Goal: Feedback & Contribution: Submit feedback/report problem

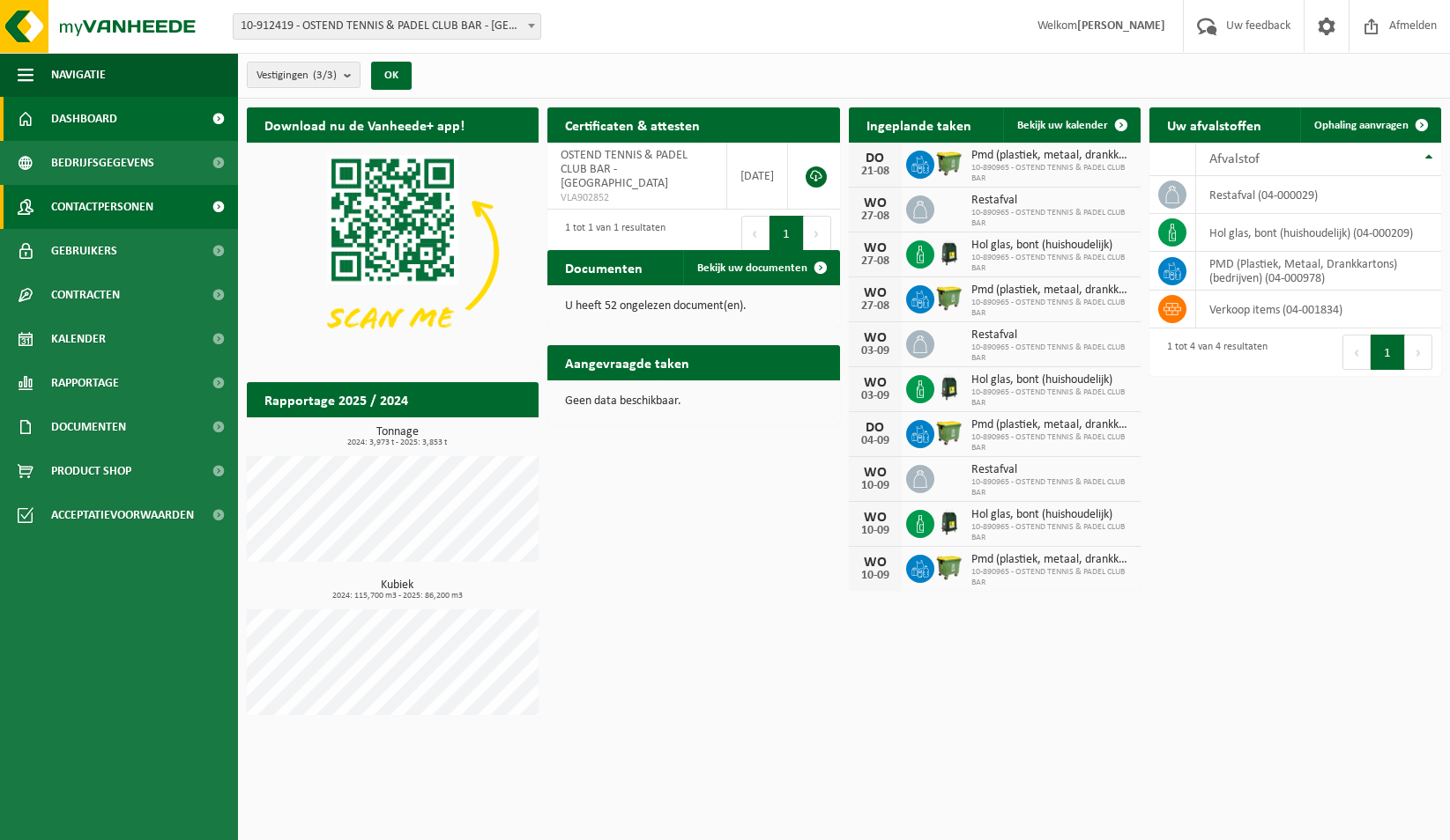
click at [108, 205] on span "Contactpersonen" at bounding box center [102, 207] width 102 height 44
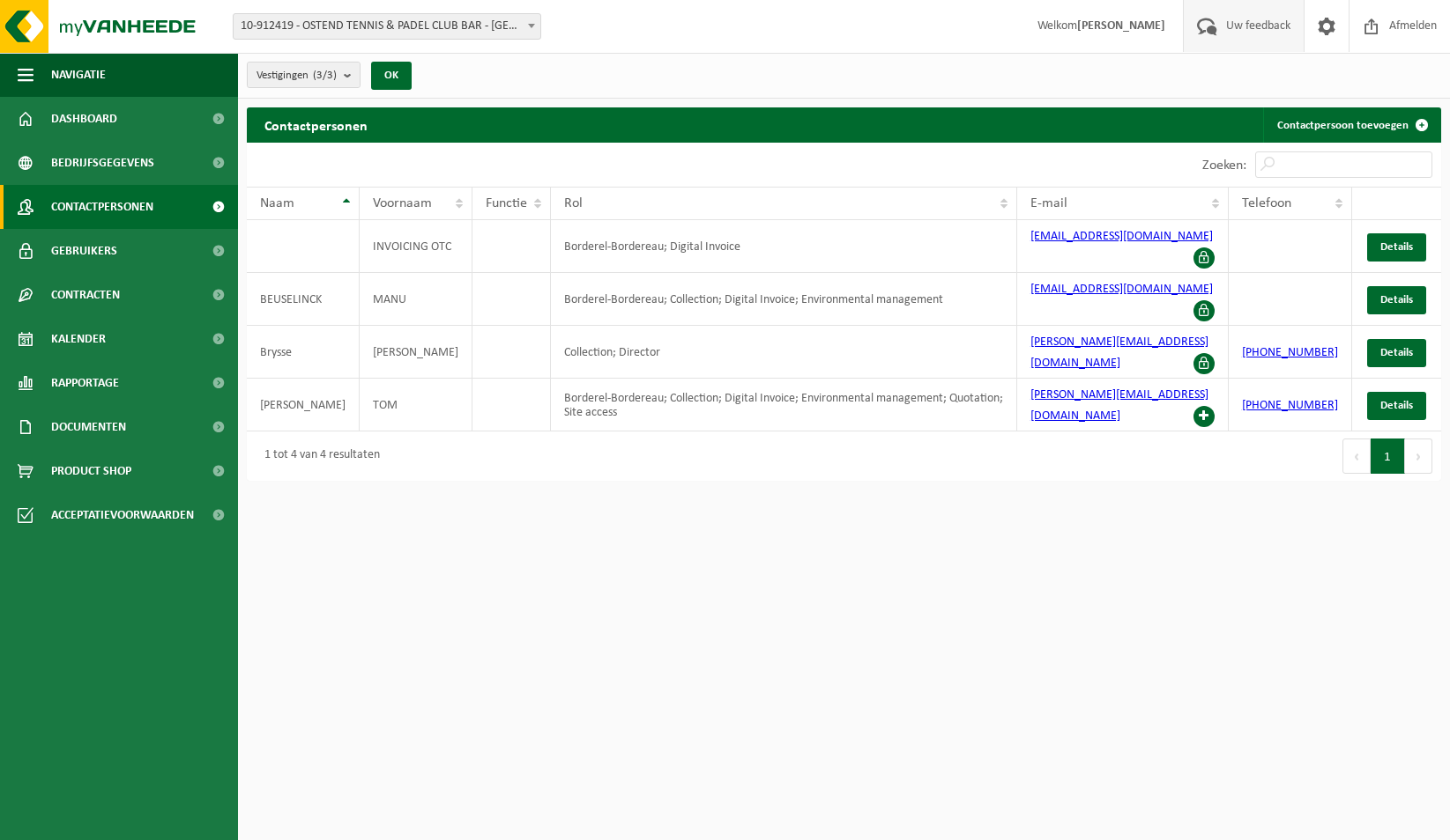
click at [1253, 28] on span "Uw feedback" at bounding box center [1258, 26] width 74 height 52
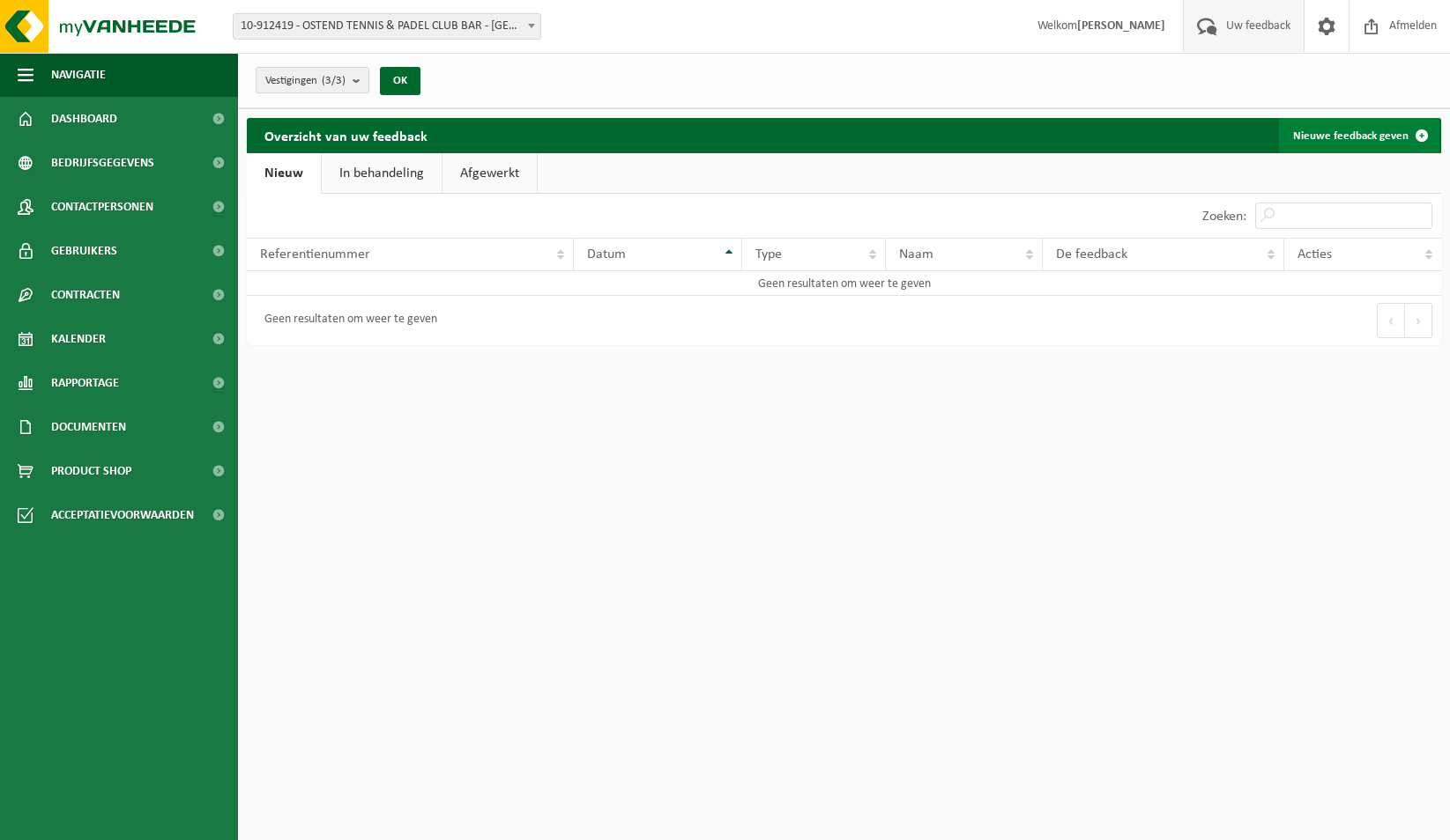
click at [1342, 140] on link "Nieuwe feedback geven" at bounding box center [1359, 135] width 160 height 35
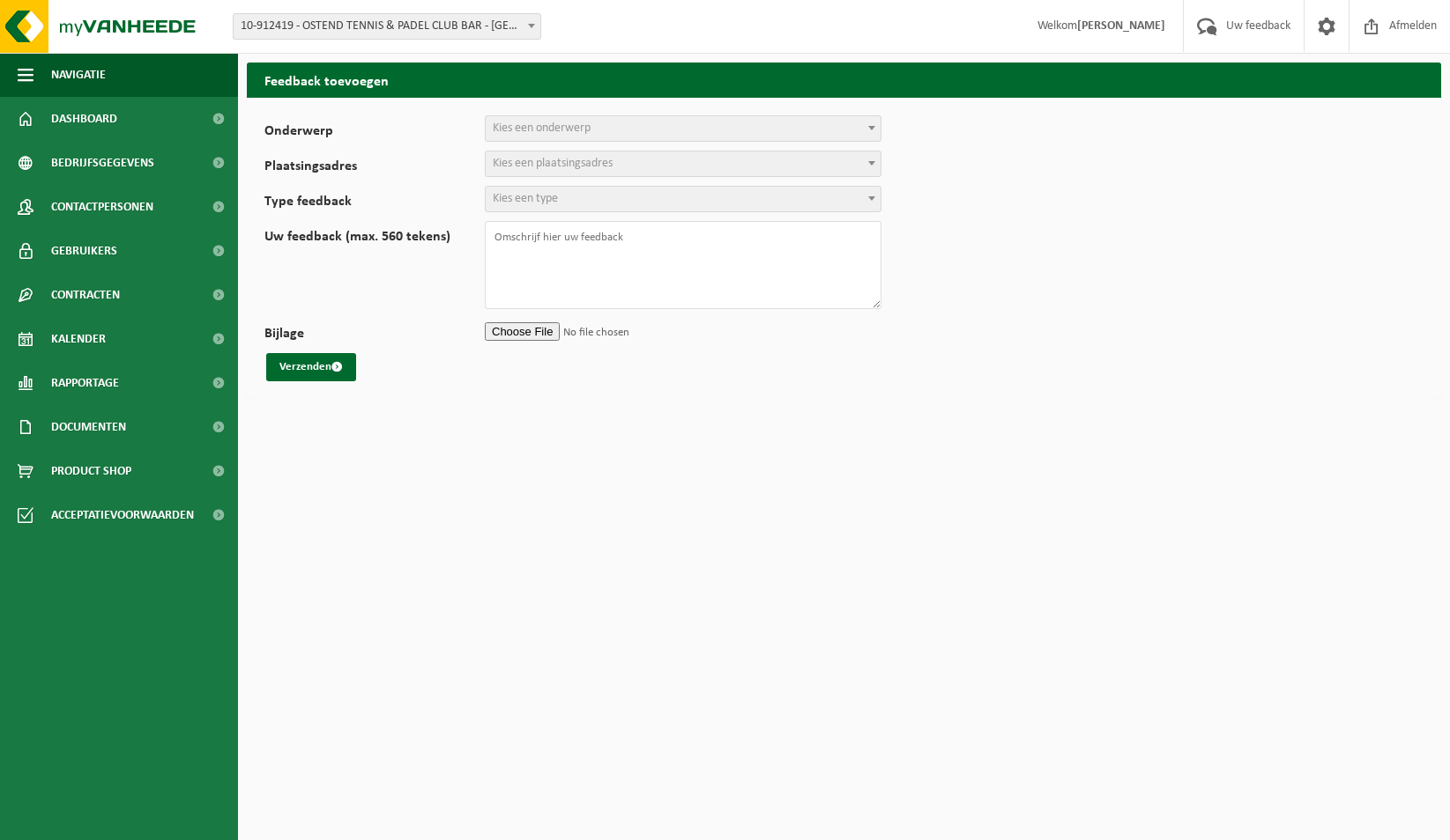
select select
click at [621, 129] on span "Kies een onderwerp" at bounding box center [682, 129] width 394 height 25
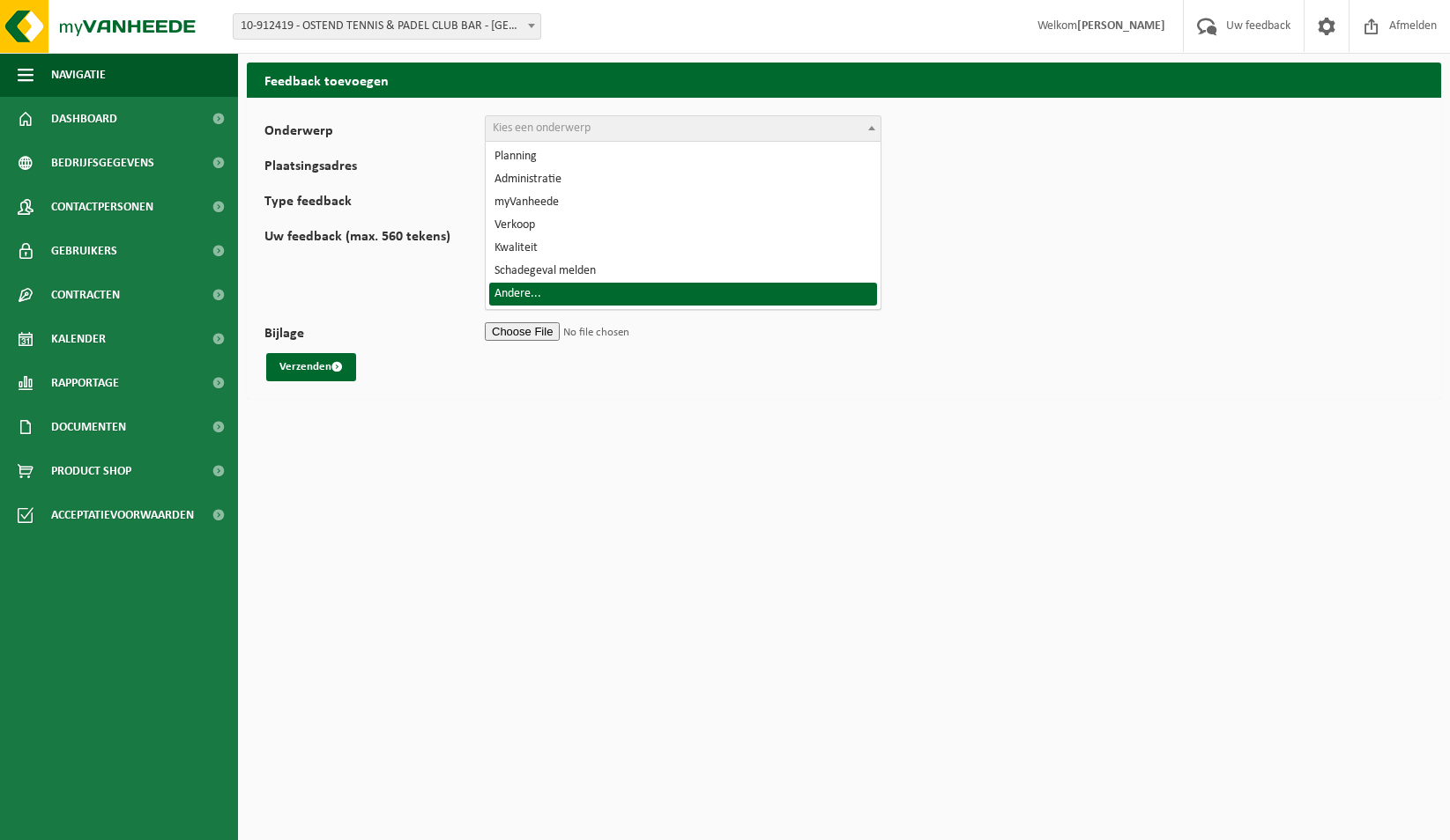
select select "32"
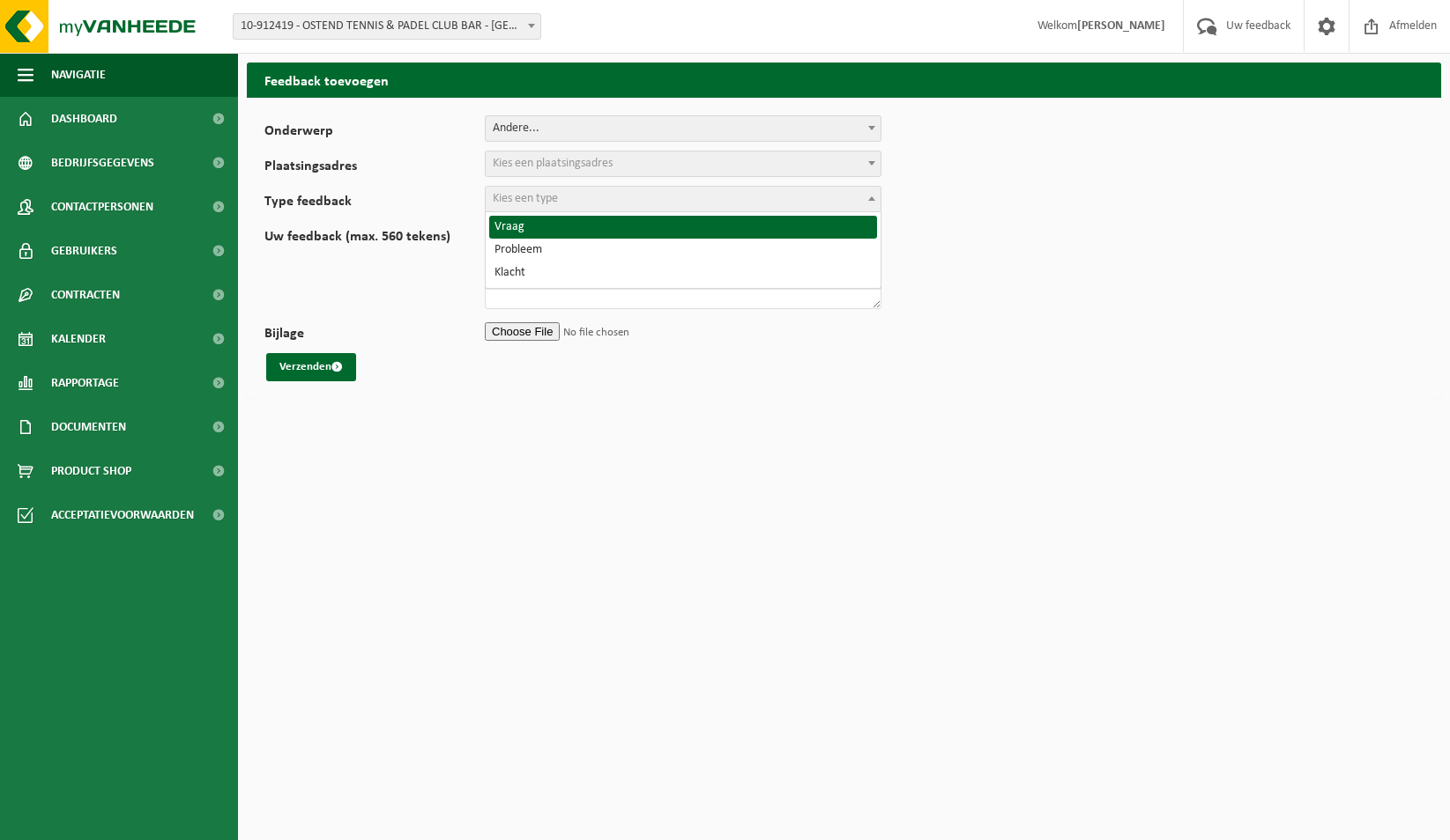
click at [576, 194] on span "Kies een type" at bounding box center [682, 199] width 394 height 25
click at [586, 166] on span "Kies een plaatsingsadres" at bounding box center [553, 164] width 120 height 13
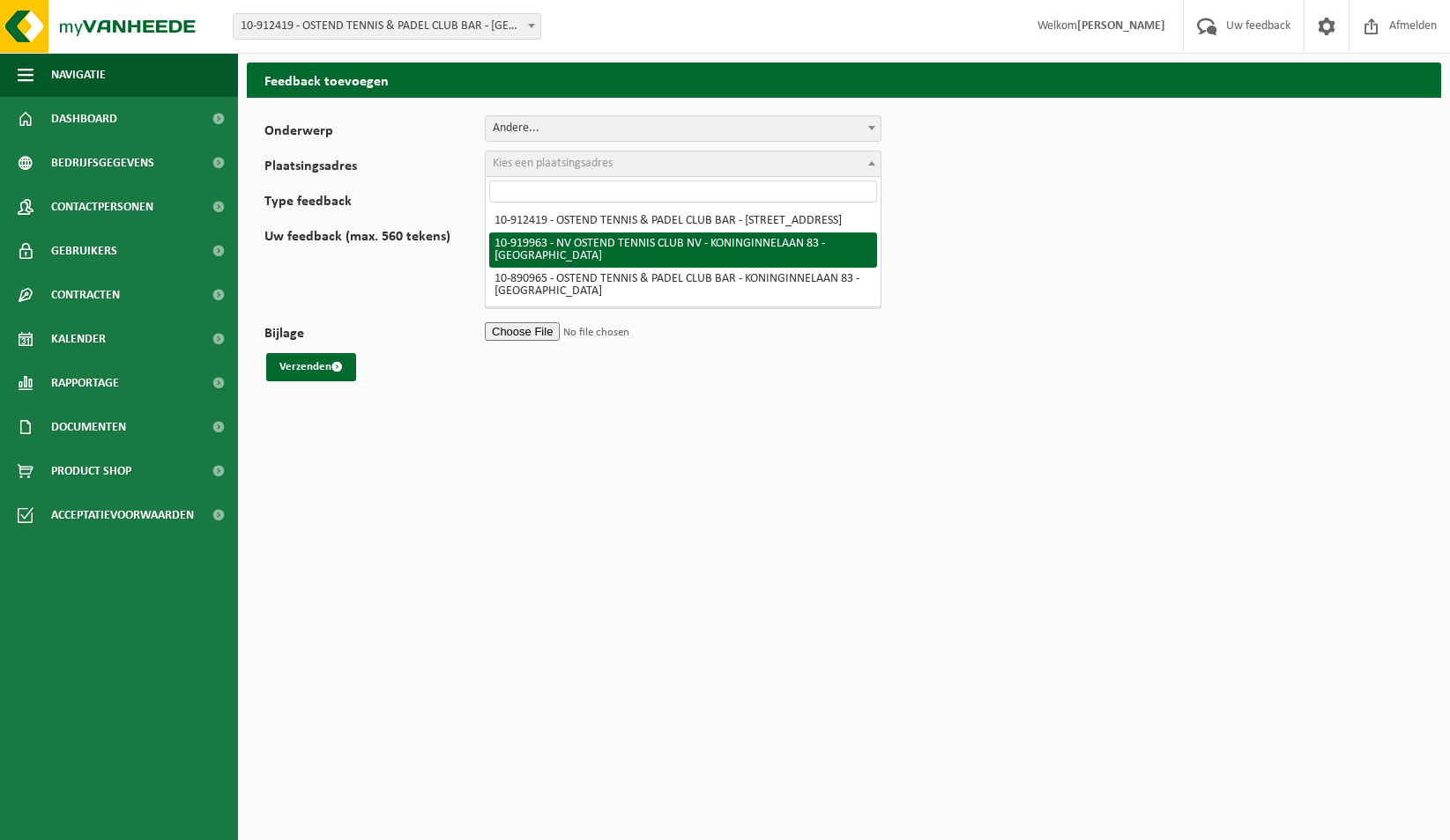
select select "129318"
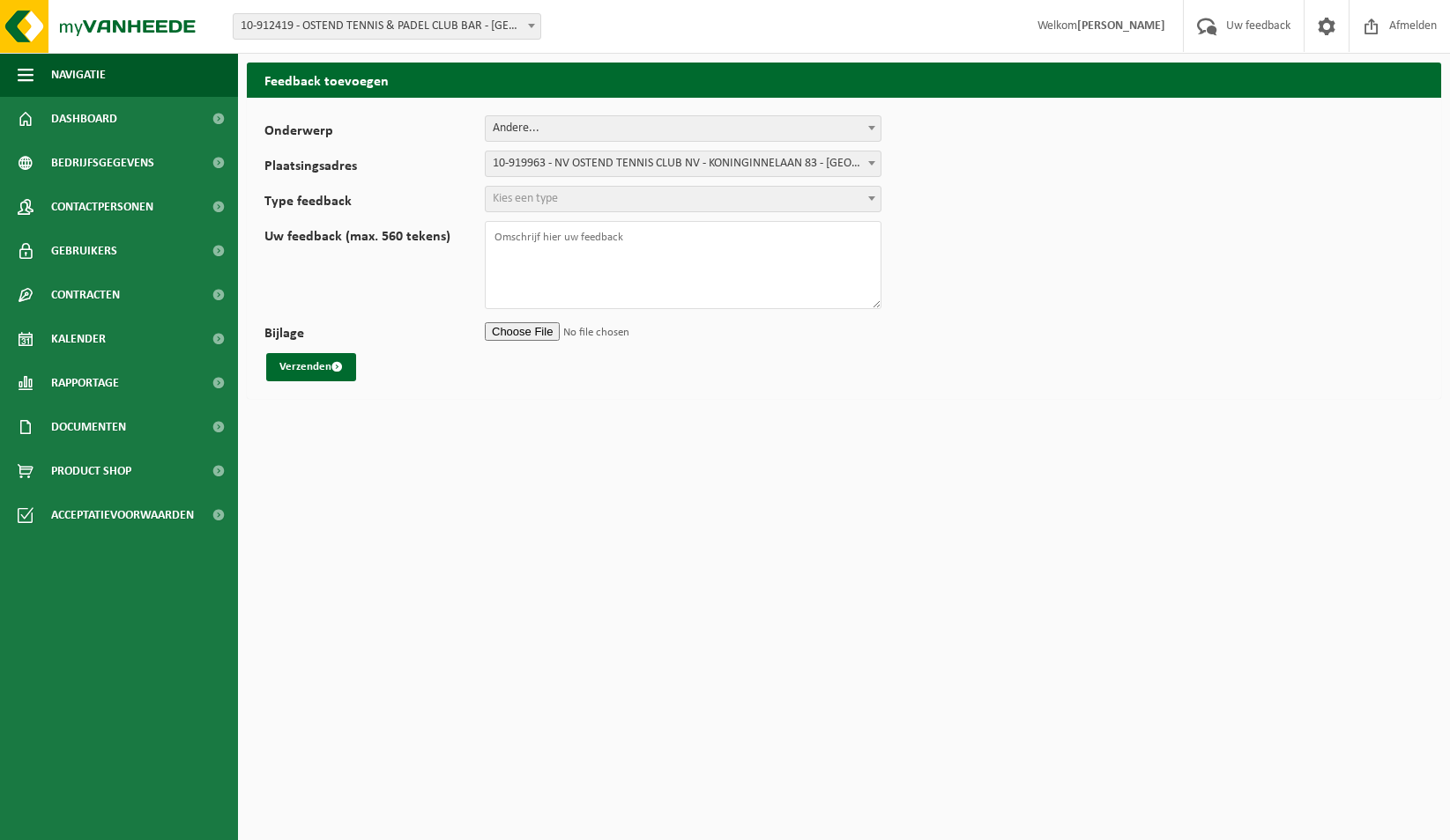
click at [619, 199] on span "Kies een type" at bounding box center [682, 199] width 394 height 25
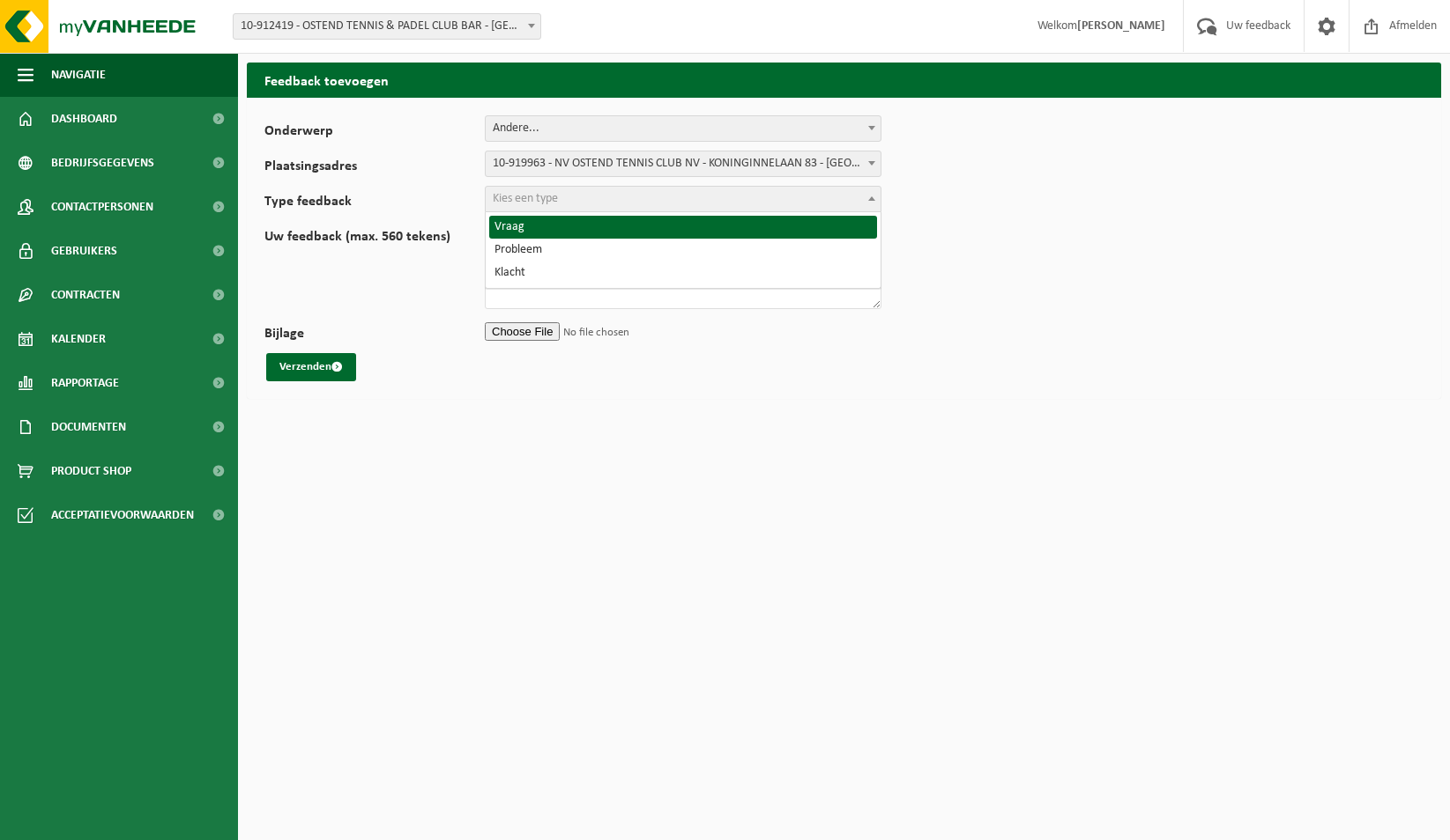
select select "QUE"
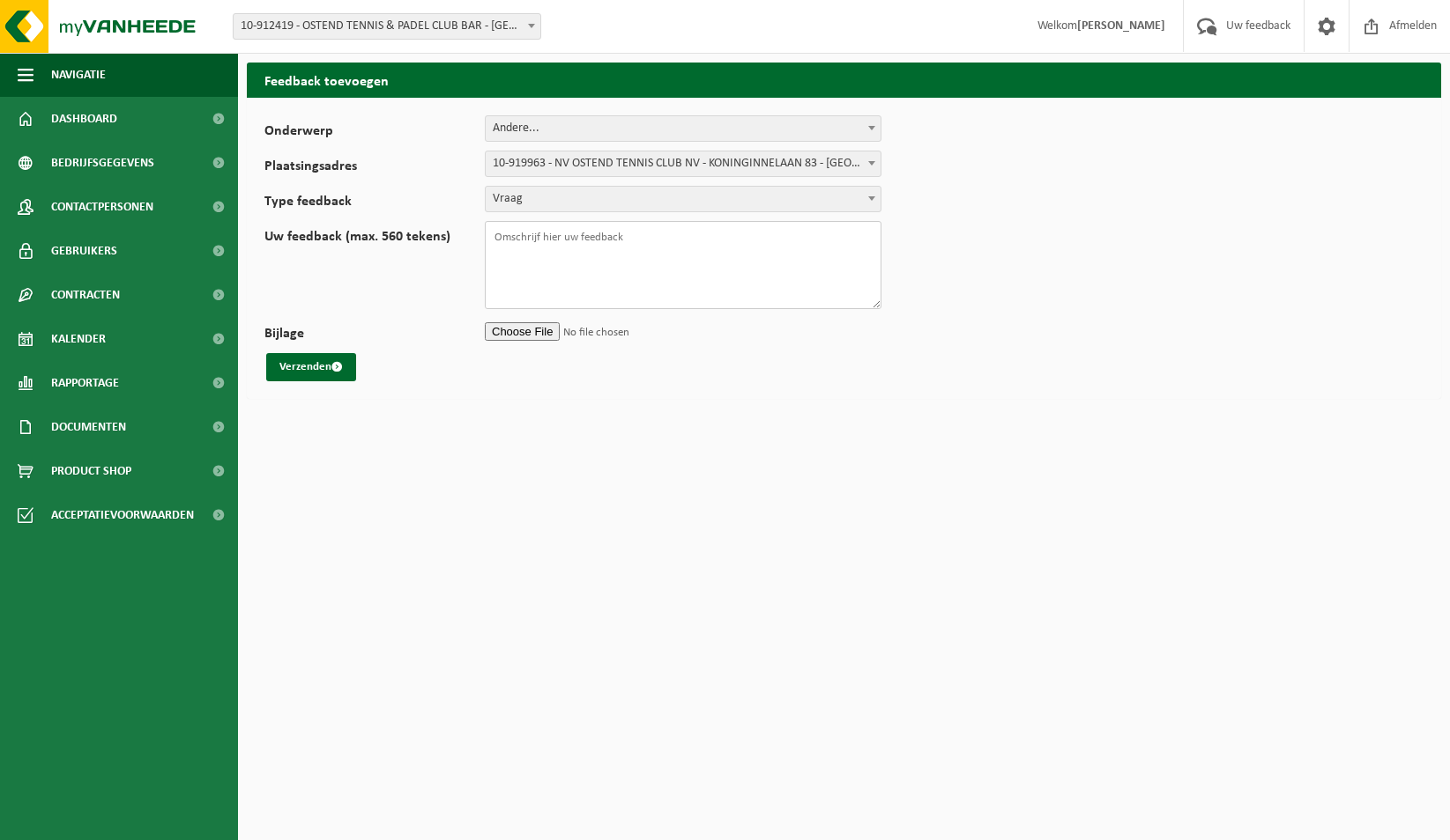
click at [603, 242] on textarea "Uw feedback (max. 560 tekens)" at bounding box center [682, 266] width 396 height 88
click at [728, 285] on textarea "Beste Wij huren oa 2 PMD containers. Volgens de chauffeur moeten we die helemaa…" at bounding box center [682, 266] width 396 height 88
click at [816, 288] on textarea "Beste Wij huren oa 2 PMD containers. Volgens de chauffeur moeten we die helemaa…" at bounding box center [682, 266] width 396 height 88
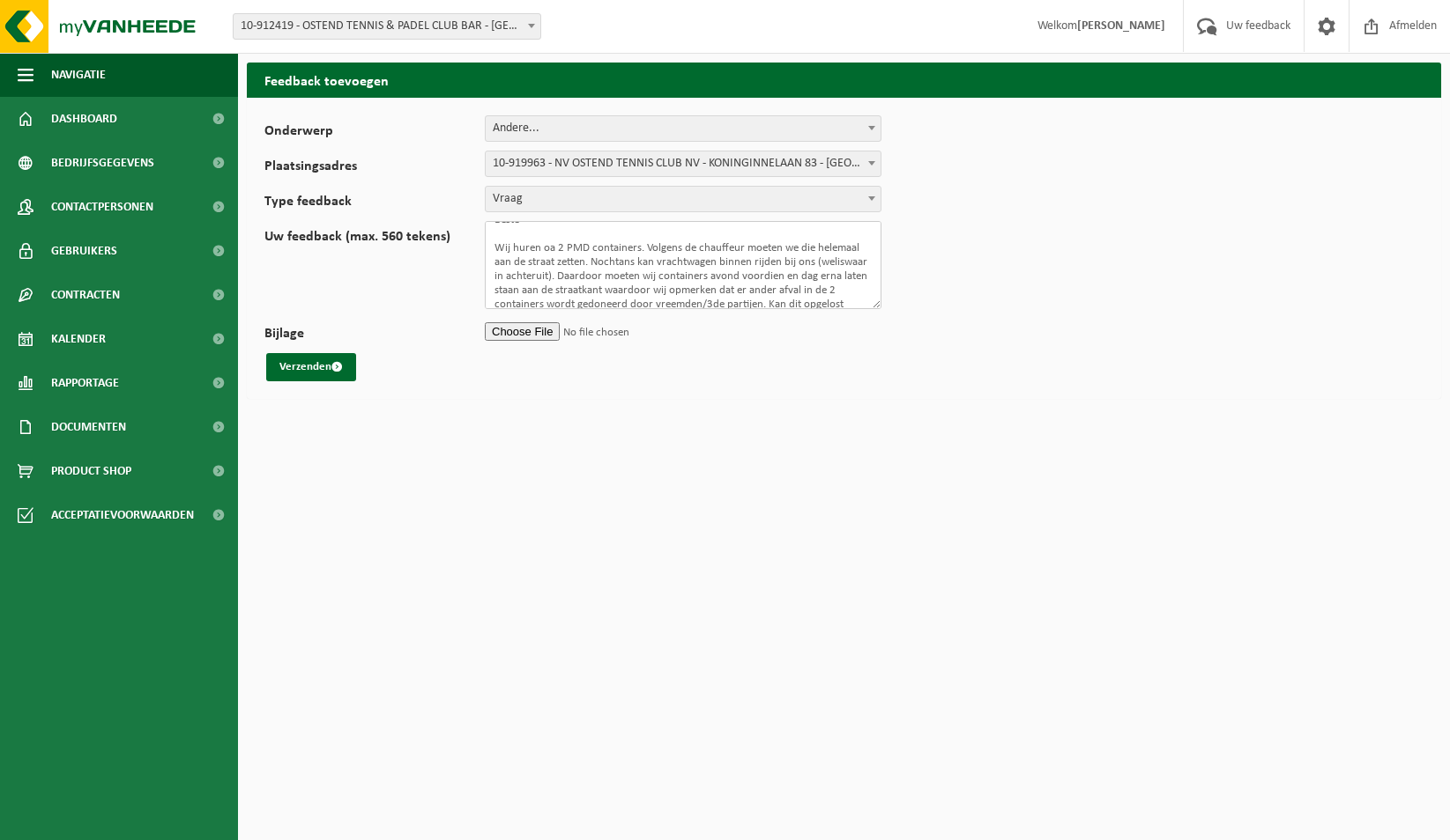
scroll to position [20, 0]
type textarea "Beste Wij huren oa 2 PMD containers. Volgens de chauffeur moeten we die helemaa…"
click at [322, 370] on button "Verzenden" at bounding box center [311, 367] width 90 height 28
